Goal: Task Accomplishment & Management: Manage account settings

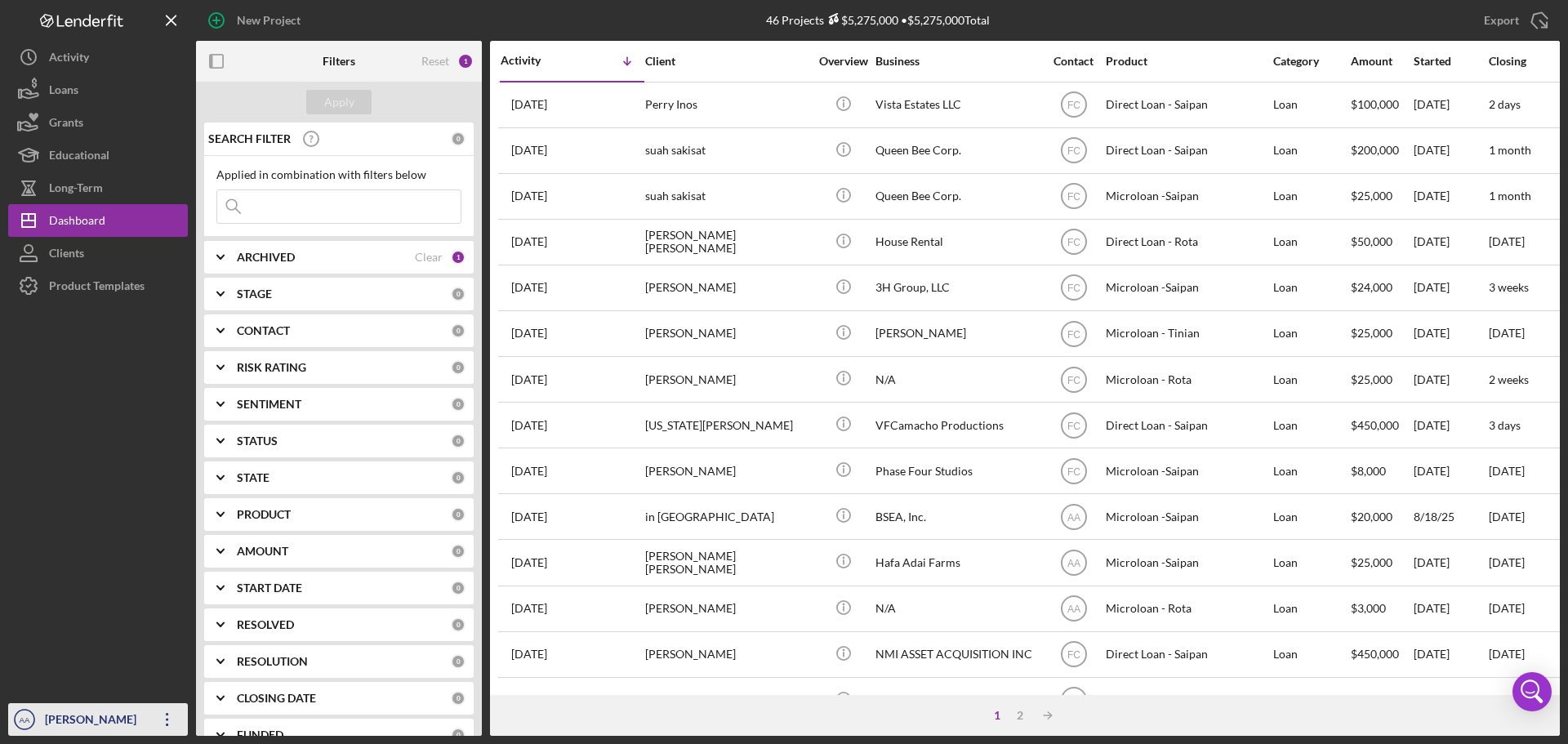
click at [101, 717] on div "[PERSON_NAME]" at bounding box center [93, 722] width 107 height 37
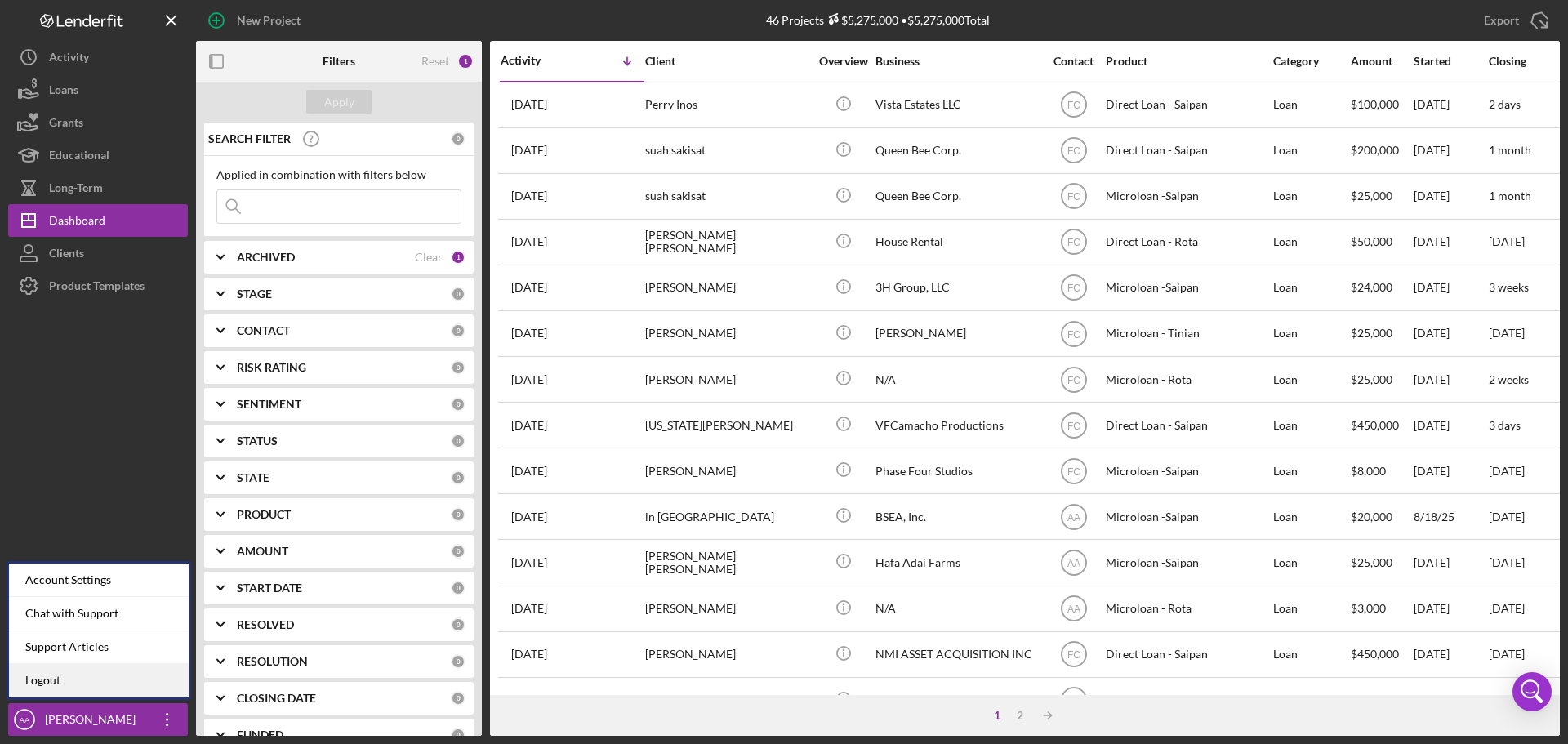
click at [144, 681] on link "Logout" at bounding box center [99, 681] width 180 height 33
